Goal: Register for event/course

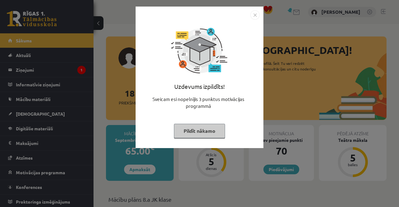
click at [204, 130] on button "Pildīt nākamo" at bounding box center [199, 131] width 51 height 14
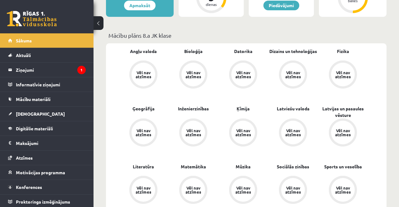
scroll to position [166, 0]
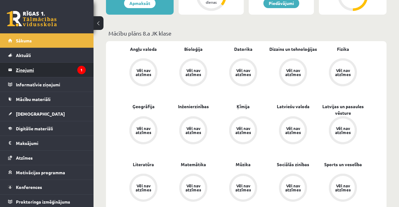
click at [50, 70] on legend "Ziņojumi 1" at bounding box center [51, 70] width 70 height 14
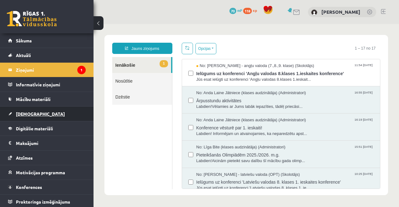
click at [57, 112] on link "[DEMOGRAPHIC_DATA]" at bounding box center [47, 114] width 78 height 14
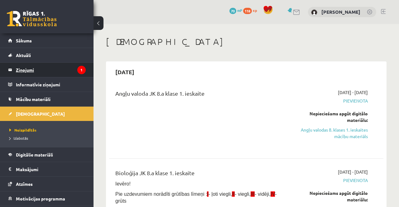
click at [47, 71] on legend "Ziņojumi 1" at bounding box center [51, 70] width 70 height 14
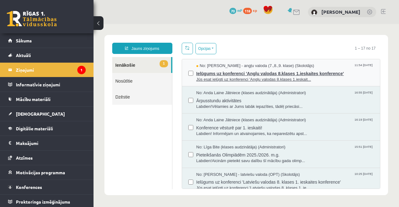
click at [231, 72] on span "Ielūgums uz konferenci 'Angļu valodas 8.klases 1.ieskaites konference'" at bounding box center [286, 73] width 178 height 8
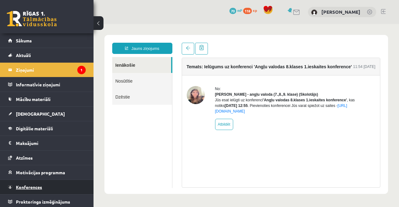
click at [39, 192] on link "Konferences" at bounding box center [47, 187] width 78 height 14
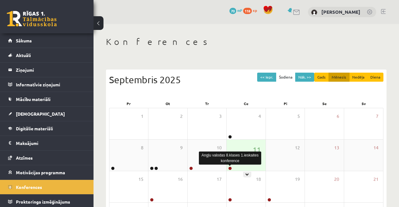
click at [231, 168] on link at bounding box center [230, 169] width 4 height 4
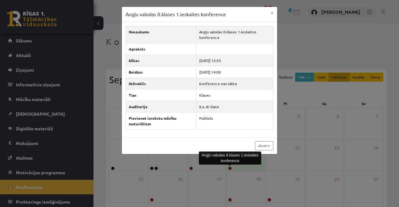
click at [313, 75] on div "Angļu valodas 8.klases 1.ieskaites konference × Nosaukums Angļu valodas 8.klase…" at bounding box center [199, 103] width 399 height 207
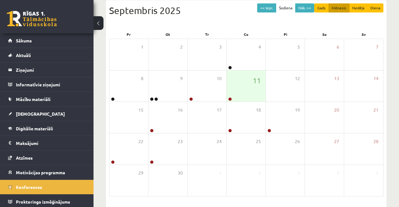
scroll to position [71, 0]
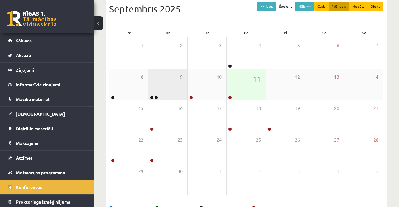
click at [160, 98] on div "9" at bounding box center [167, 84] width 39 height 31
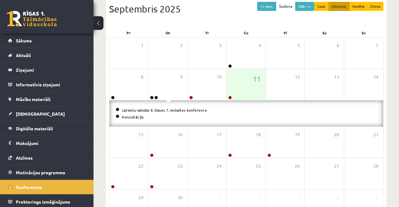
click at [146, 118] on li "Konsultācija" at bounding box center [246, 117] width 261 height 7
click at [146, 117] on li "Konsultācija" at bounding box center [246, 117] width 261 height 7
click at [134, 115] on link "Konsultācija" at bounding box center [133, 116] width 22 height 5
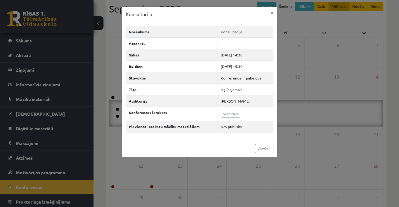
click at [304, 42] on div "Konsultācija × Nosaukums Konsultācija Apraksts Sākas 2025-09-09 14:30 Beidzas 2…" at bounding box center [199, 103] width 399 height 207
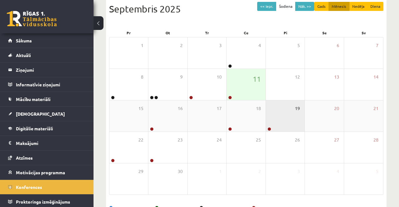
click at [299, 108] on span "19" at bounding box center [297, 108] width 5 height 7
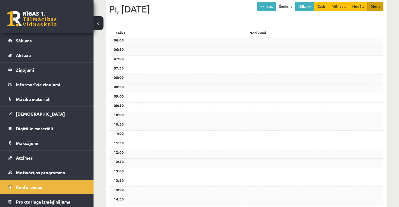
click at [263, 129] on div "10:30" at bounding box center [246, 125] width 274 height 9
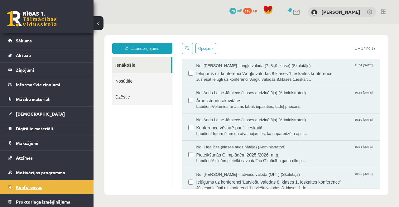
click at [51, 190] on link "Konferences" at bounding box center [47, 187] width 78 height 14
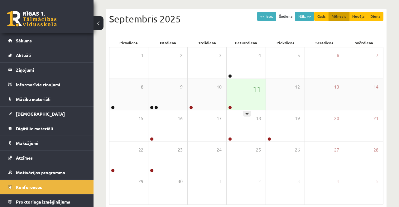
scroll to position [60, 0]
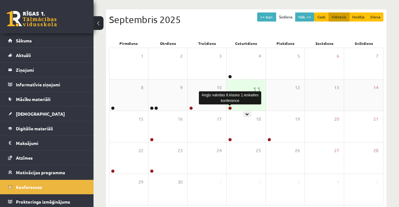
click at [234, 106] on div "11" at bounding box center [246, 95] width 39 height 31
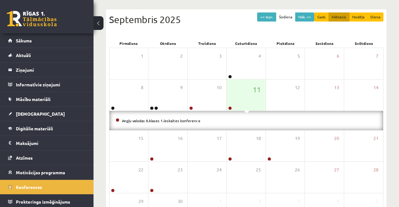
click at [229, 119] on li "Angļu valodas 8.klases 1.ieskaites konference" at bounding box center [246, 120] width 261 height 7
click at [157, 121] on link "Angļu valodas 8.klases 1.ieskaites konference" at bounding box center [161, 120] width 79 height 5
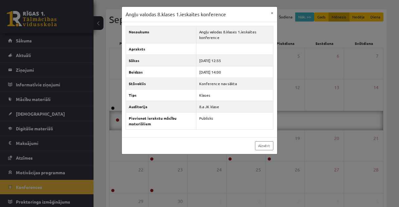
click at [316, 74] on div "Angļu valodas 8.klases 1.ieskaites konference × Nosaukums Angļu valodas 8.klase…" at bounding box center [199, 103] width 399 height 207
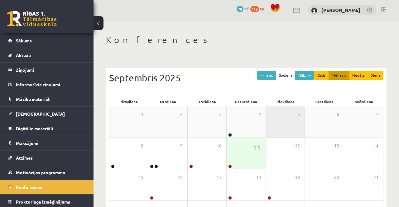
scroll to position [0, 0]
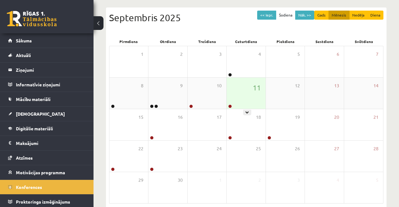
scroll to position [58, 0]
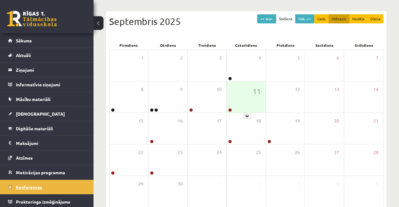
click at [66, 186] on link "Konferences" at bounding box center [47, 187] width 78 height 14
click at [68, 188] on link "Konferences" at bounding box center [47, 187] width 78 height 14
click at [66, 190] on link "Konferences" at bounding box center [47, 187] width 78 height 14
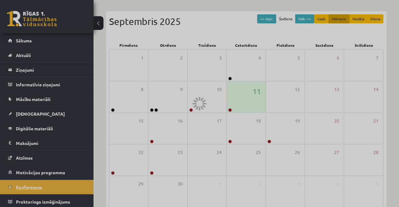
click at [67, 189] on link "Konferences" at bounding box center [47, 187] width 78 height 14
click at [67, 185] on div at bounding box center [199, 103] width 399 height 207
click at [67, 183] on link "Konferences" at bounding box center [47, 187] width 78 height 14
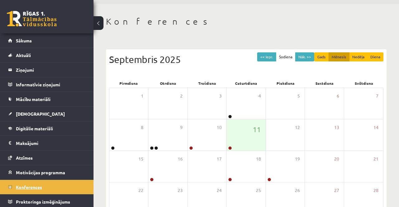
scroll to position [0, 0]
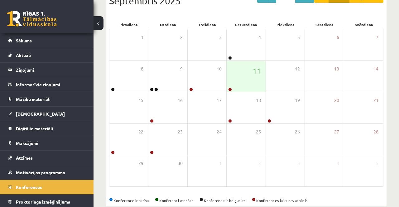
scroll to position [91, 0]
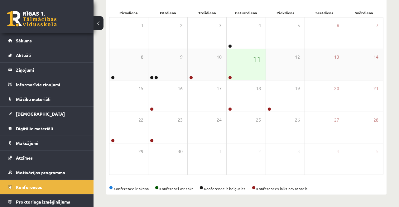
click at [230, 78] on link at bounding box center [230, 78] width 4 height 4
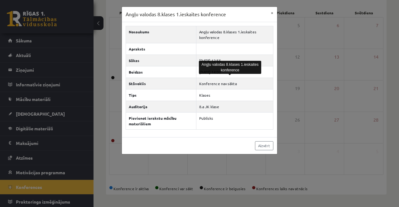
click at [313, 51] on div "Angļu valodas 8.klases 1.ieskaites konference × Nosaukums Angļu valodas 8.klase…" at bounding box center [199, 103] width 399 height 207
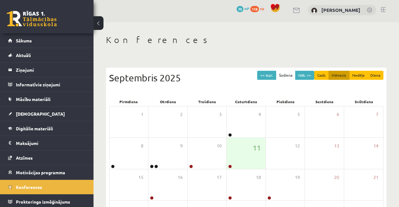
scroll to position [0, 0]
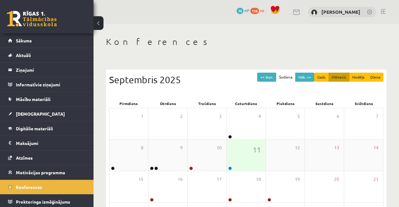
click at [231, 169] on link at bounding box center [230, 169] width 4 height 4
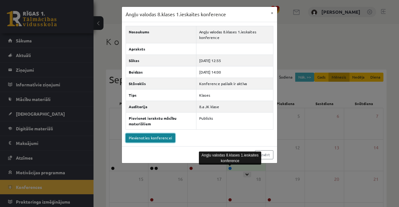
click at [152, 137] on link "Pievienoties konferencei" at bounding box center [151, 138] width 50 height 9
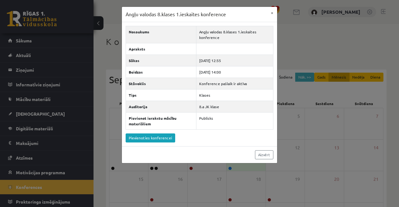
click at [339, 143] on div "Angļu valodas 8.klases 1.ieskaites konference × Nosaukums Angļu valodas 8.klase…" at bounding box center [199, 103] width 399 height 207
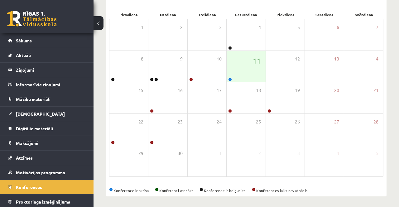
scroll to position [88, 0]
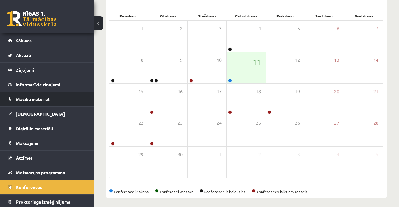
click at [2, 104] on li "Mācību materiāli Mācību materiāli Pieslēgties Uzdevumiem Literatūras saraksts D…" at bounding box center [47, 99] width 94 height 15
click at [2, 100] on li "Mācību materiāli Mācību materiāli Pieslēgties Uzdevumiem Literatūras saraksts D…" at bounding box center [47, 99] width 94 height 15
